Goal: Information Seeking & Learning: Understand process/instructions

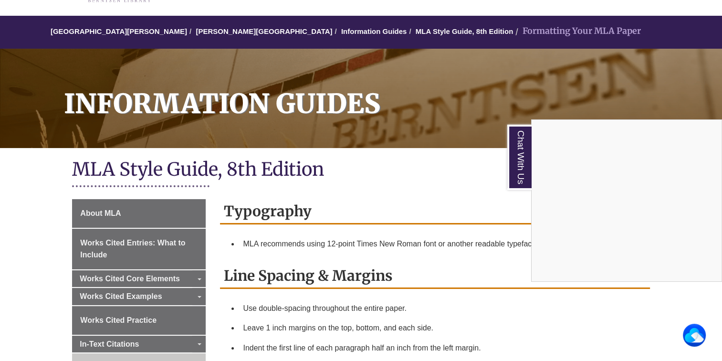
scroll to position [95, 0]
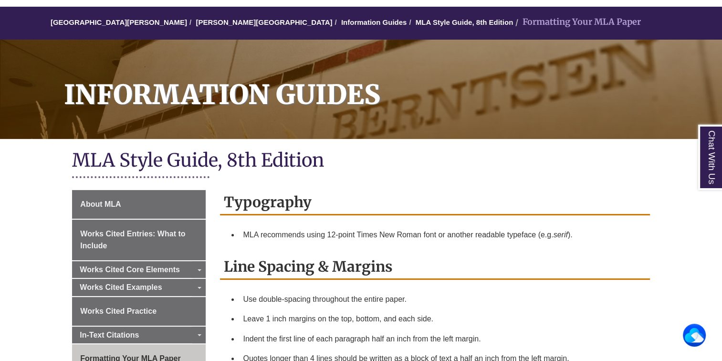
scroll to position [95, 0]
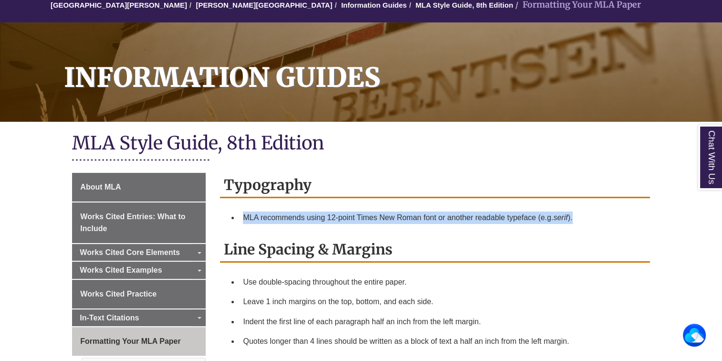
drag, startPoint x: 588, startPoint y: 214, endPoint x: 241, endPoint y: 207, distance: 347.3
click at [241, 207] on li "MLA recommends using 12-point Times New Roman font or another readable typeface…" at bounding box center [442, 217] width 406 height 20
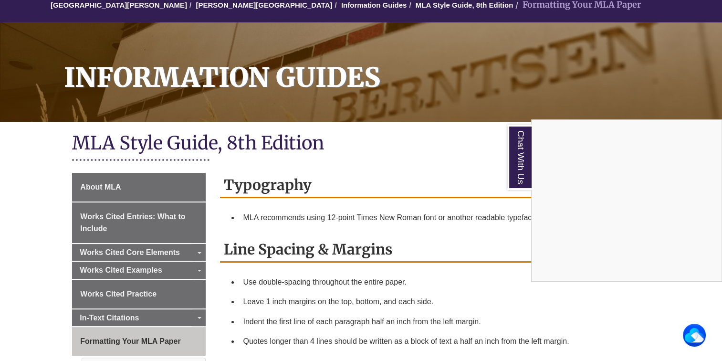
click at [484, 241] on div "Chat With Us" at bounding box center [361, 180] width 722 height 361
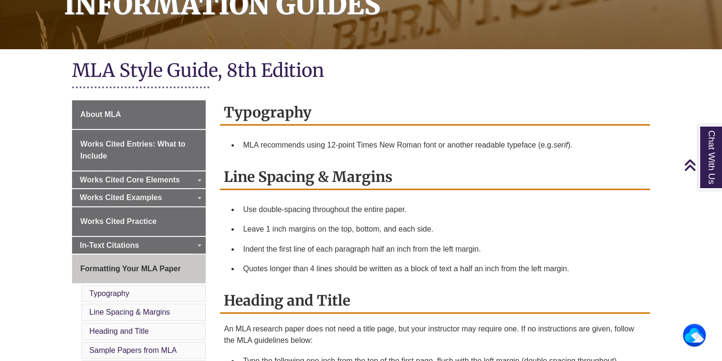
scroll to position [191, 0]
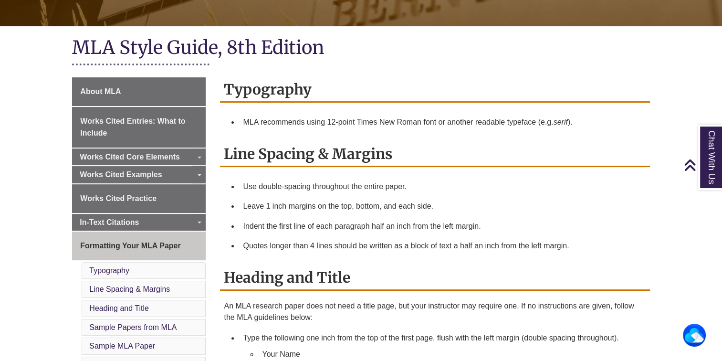
drag, startPoint x: 401, startPoint y: 150, endPoint x: 214, endPoint y: 150, distance: 186.9
click at [588, 205] on li "Leave 1 inch margins on the top, bottom, and each side." at bounding box center [442, 206] width 406 height 20
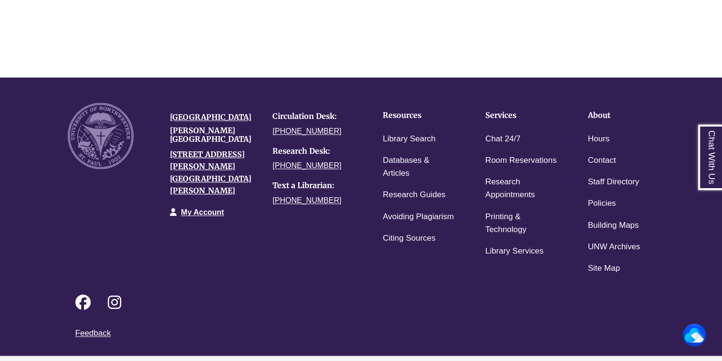
scroll to position [1383, 0]
